Goal: Information Seeking & Learning: Learn about a topic

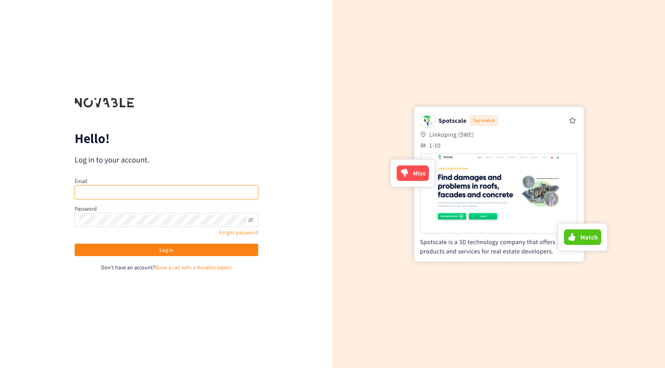
click at [116, 192] on input "email" at bounding box center [167, 192] width 184 height 14
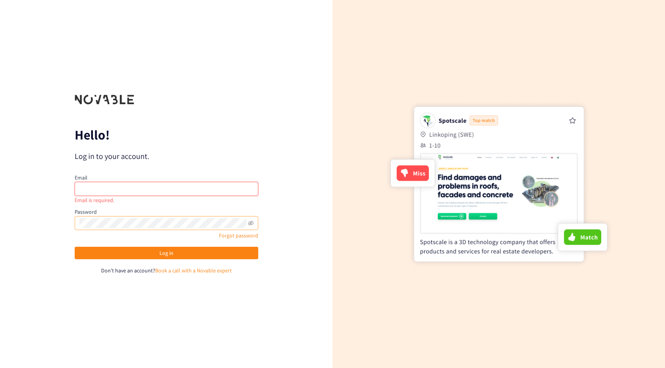
type input "[PERSON_NAME][EMAIL_ADDRESS][PERSON_NAME][DOMAIN_NAME]"
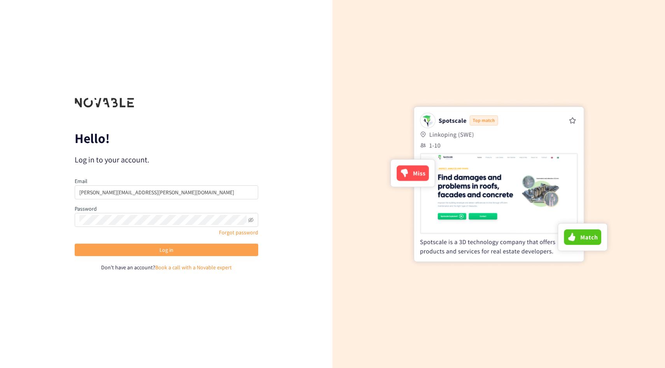
click at [156, 244] on button "Log in" at bounding box center [167, 250] width 184 height 12
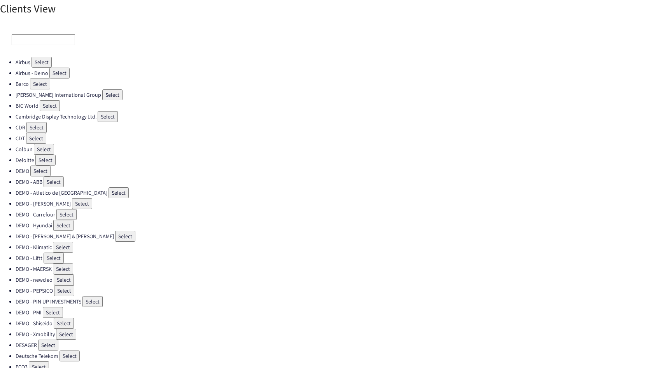
click at [36, 58] on button "Select" at bounding box center [41, 62] width 20 height 11
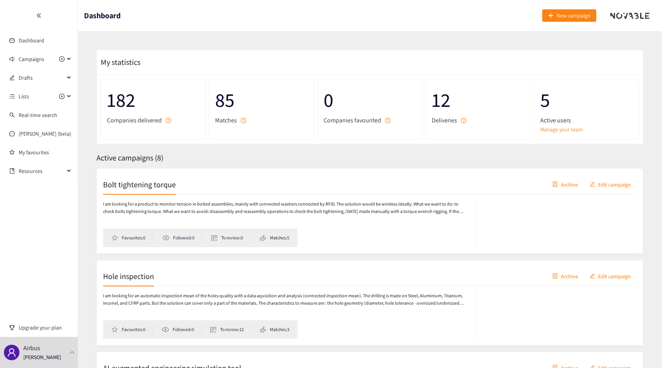
click at [188, 203] on p "I am looking for a product to monitor tension in bolted assemblies, mainly with…" at bounding box center [285, 208] width 365 height 15
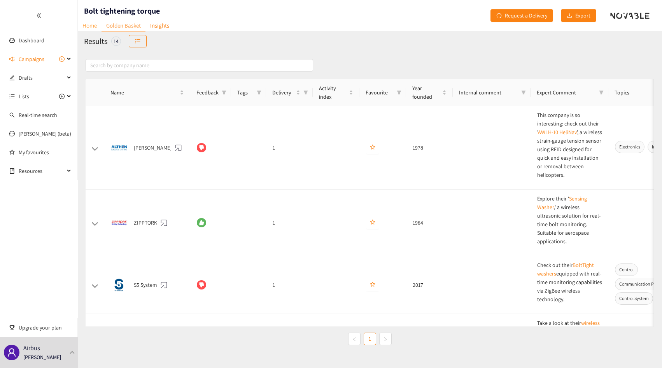
click at [87, 24] on link "Home" at bounding box center [90, 25] width 24 height 12
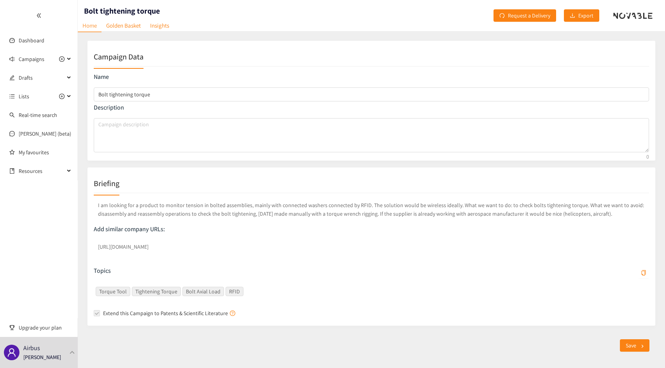
click at [163, 203] on p "I am looking for a product to monitor tension in bolted assemblies, mainly with…" at bounding box center [371, 209] width 555 height 20
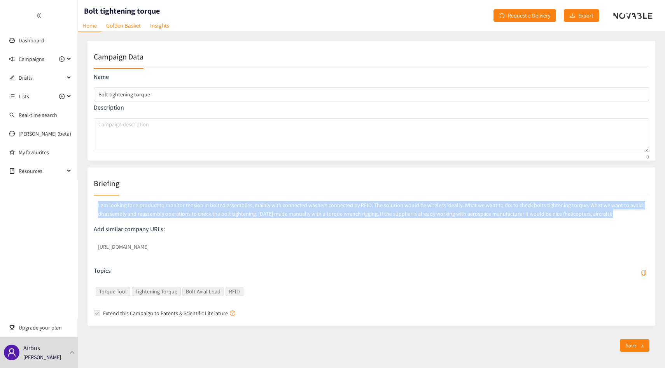
click at [163, 203] on p "I am looking for a product to monitor tension in bolted assemblies, mainly with…" at bounding box center [371, 209] width 555 height 20
copy p "I am looking for a product to monitor tension in bolted assemblies, mainly with…"
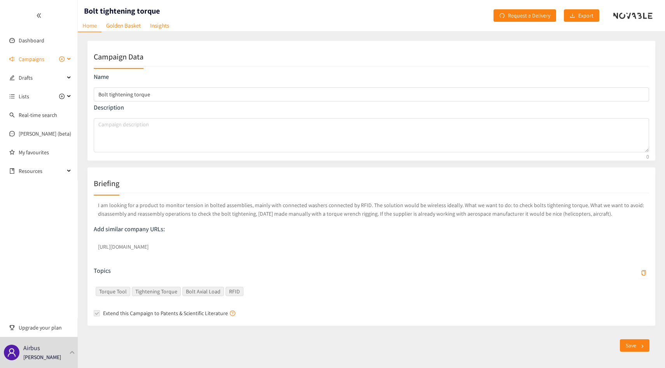
click at [35, 57] on span "Campaigns" at bounding box center [32, 59] width 26 height 16
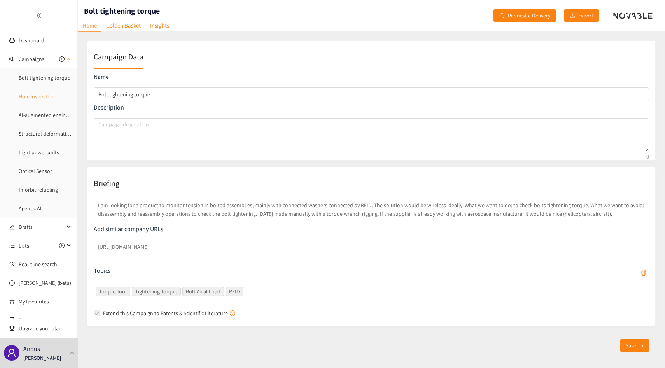
click at [45, 100] on link "Hole inspection" at bounding box center [37, 96] width 36 height 7
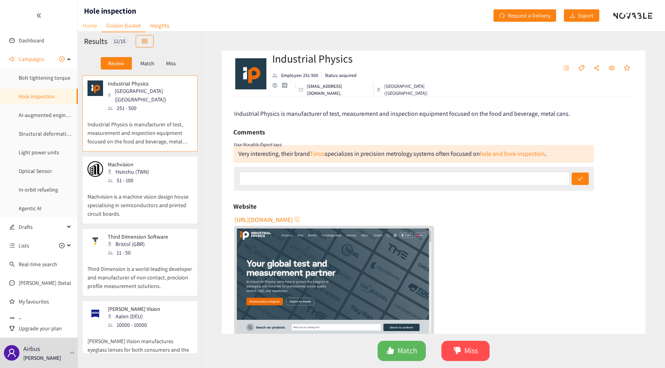
click at [94, 21] on link "Home" at bounding box center [90, 25] width 24 height 12
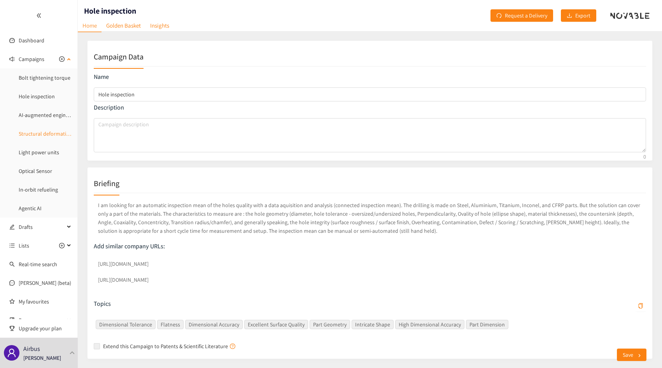
click at [32, 131] on link "Structural deformation sensing for testing" at bounding box center [67, 133] width 97 height 7
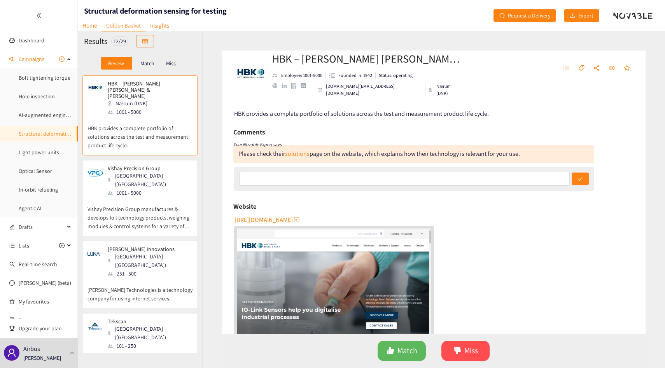
click at [90, 32] on div "Results 12 / 29" at bounding box center [140, 41] width 124 height 20
click at [91, 23] on link "Home" at bounding box center [90, 25] width 24 height 12
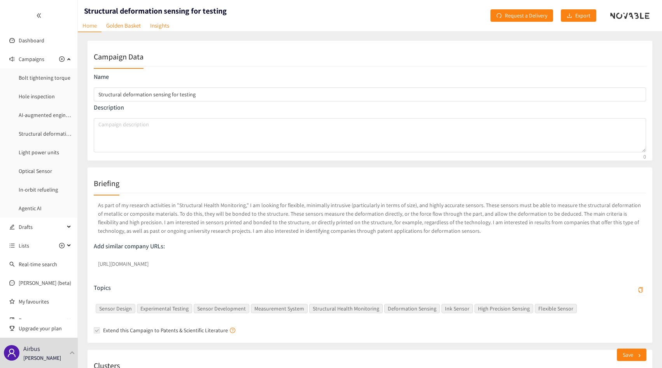
click at [253, 217] on p "As part of my research activities in "Structural Health Monitoring," I am looki…" at bounding box center [370, 217] width 552 height 37
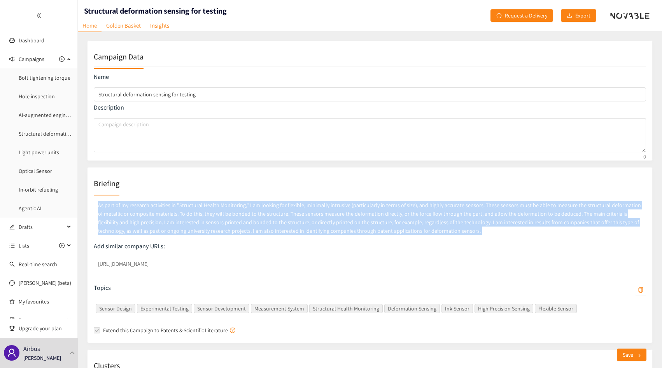
click at [253, 217] on p "As part of my research activities in "Structural Health Monitoring," I am looki…" at bounding box center [370, 217] width 552 height 37
copy p "As part of my research activities in "Structural Health Monitoring," I am looki…"
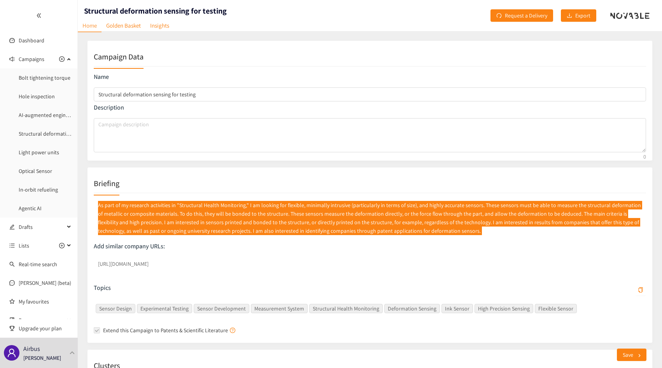
copy p "As part of my research activities in "Structural Health Monitoring," I am looki…"
